Goal: Navigation & Orientation: Find specific page/section

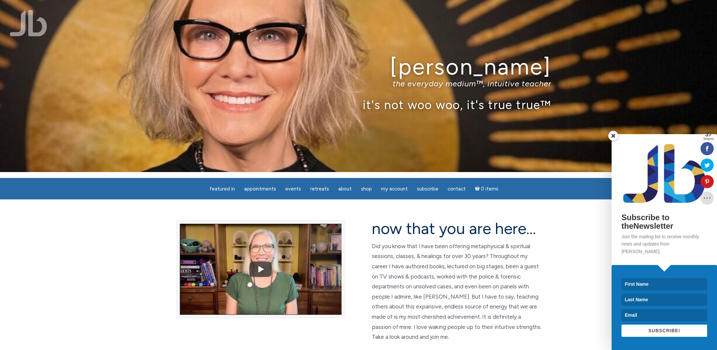
scroll to position [7, 0]
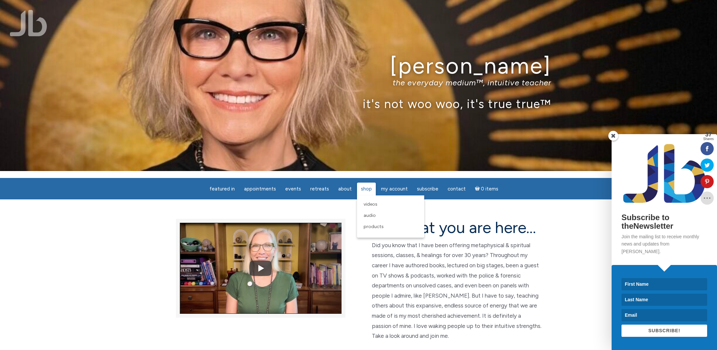
click at [366, 190] on span "Shop" at bounding box center [366, 189] width 11 height 6
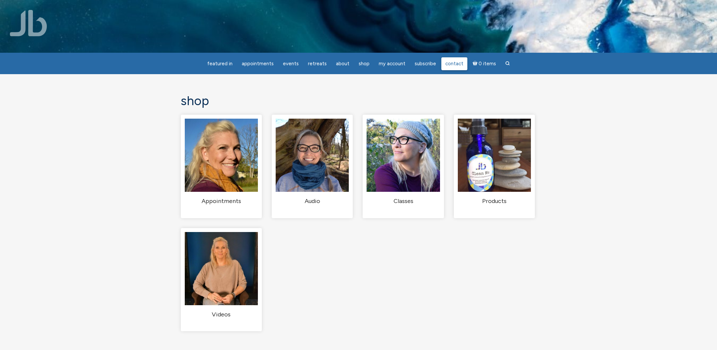
click at [454, 66] on span "Contact" at bounding box center [455, 64] width 18 height 6
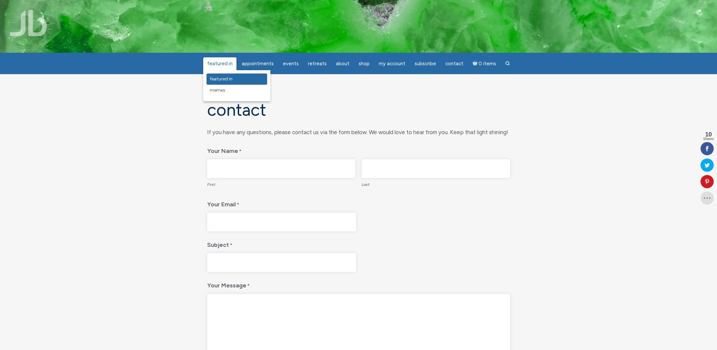
click at [231, 76] on span "featured in" at bounding box center [221, 79] width 23 height 6
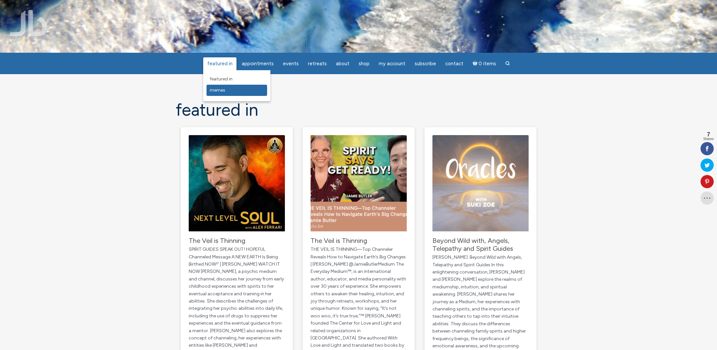
click at [221, 91] on span "Memes" at bounding box center [217, 90] width 15 height 6
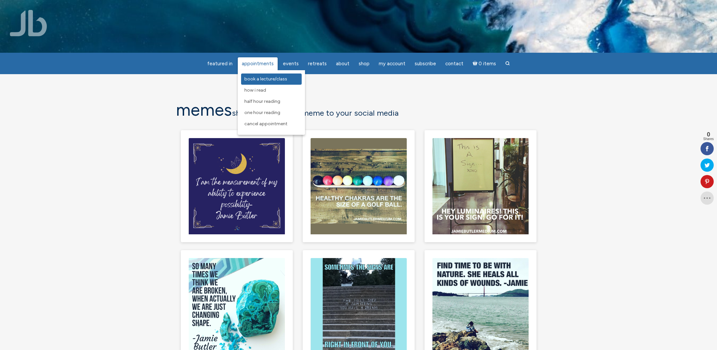
click at [269, 83] on link "Book a Lecture/Class" at bounding box center [271, 78] width 61 height 11
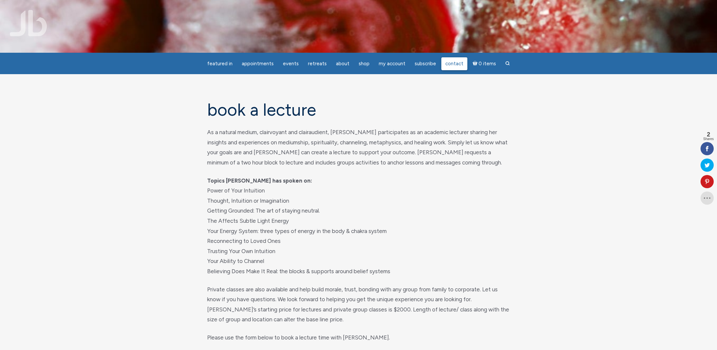
click at [442, 66] on link "Contact" at bounding box center [455, 63] width 26 height 13
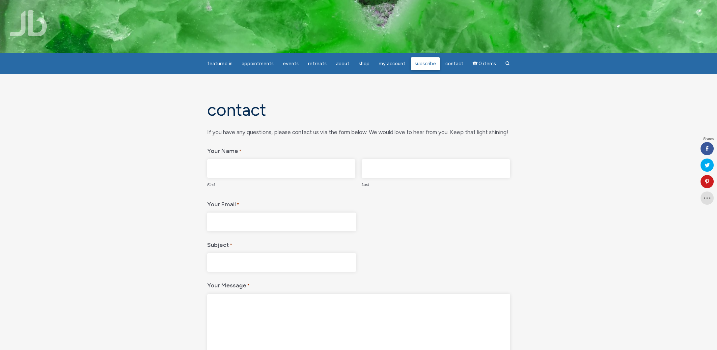
click at [424, 62] on span "Subscribe" at bounding box center [425, 64] width 21 height 6
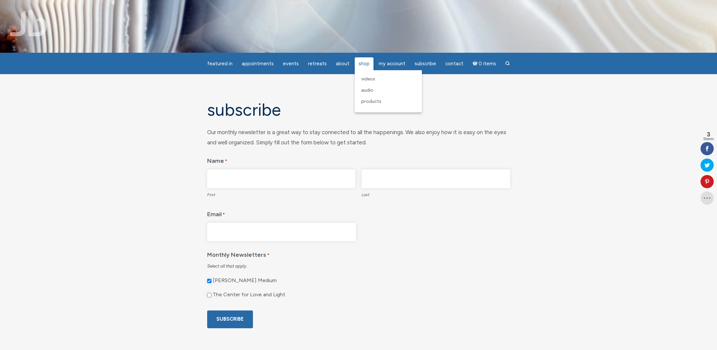
click at [366, 63] on span "Shop" at bounding box center [364, 64] width 11 height 6
